Goal: Navigation & Orientation: Find specific page/section

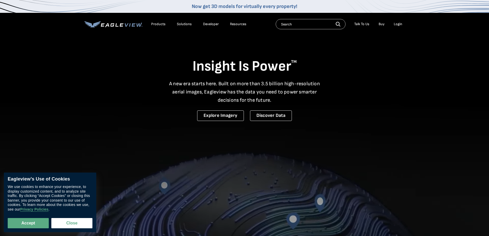
click at [399, 24] on div "Login" at bounding box center [398, 24] width 8 height 5
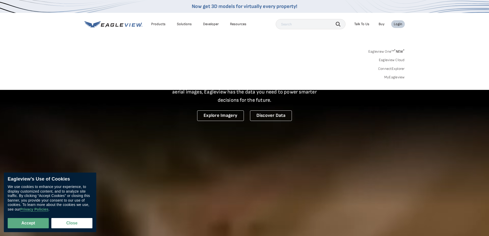
click at [391, 77] on link "MyEagleview" at bounding box center [394, 77] width 21 height 5
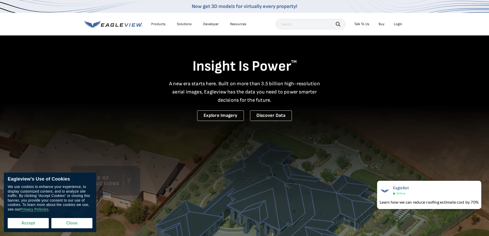
click at [33, 223] on button "Accept" at bounding box center [28, 223] width 41 height 10
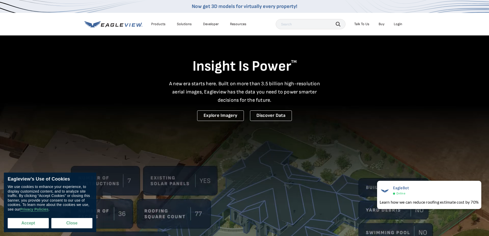
checkbox input "true"
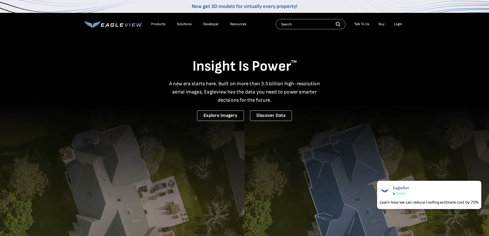
click at [399, 24] on div "Login" at bounding box center [398, 24] width 8 height 5
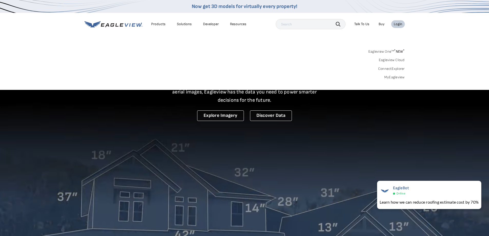
click at [388, 51] on link "Eagleview One™ * NEW *" at bounding box center [386, 51] width 36 height 6
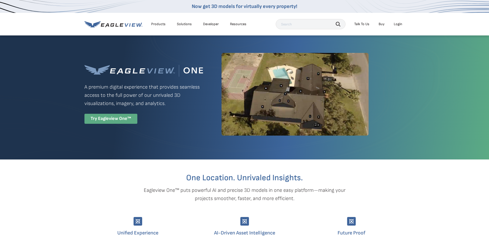
click at [109, 120] on div "Try Eagleview One™" at bounding box center [110, 119] width 53 height 10
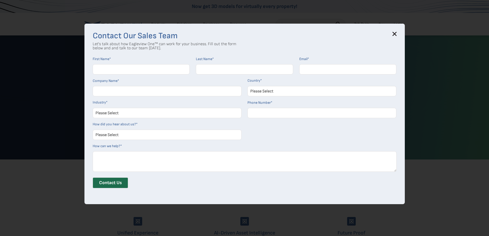
click at [118, 67] on input "First Name *" at bounding box center [141, 69] width 97 height 10
click at [396, 33] on icon at bounding box center [394, 33] width 3 height 3
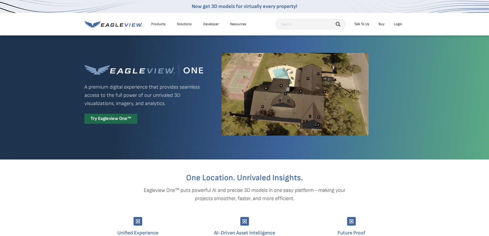
click at [399, 24] on div "Login" at bounding box center [398, 24] width 8 height 5
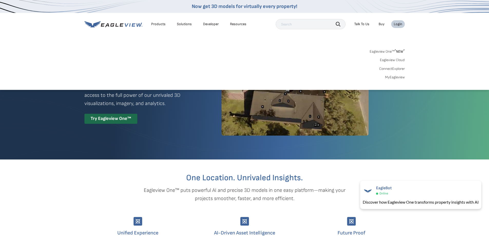
click at [397, 78] on link "MyEagleview" at bounding box center [395, 77] width 20 height 5
